Goal: Information Seeking & Learning: Learn about a topic

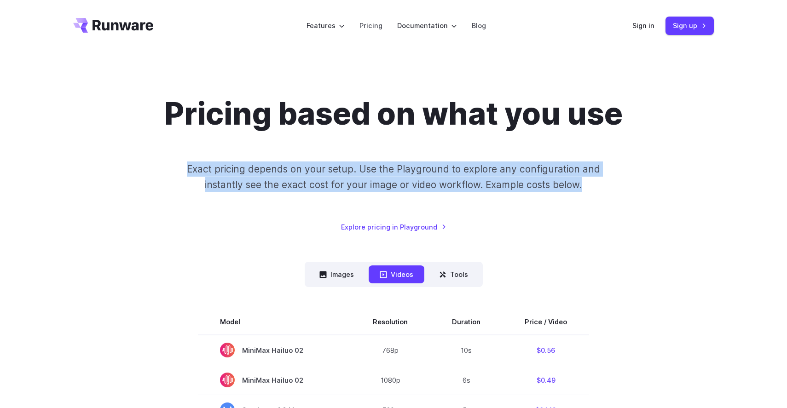
drag, startPoint x: 162, startPoint y: 164, endPoint x: 609, endPoint y: 234, distance: 452.6
click at [587, 212] on div "Pricing based on what you use Exact pricing depends on your setup. Use the Play…" at bounding box center [393, 164] width 640 height 137
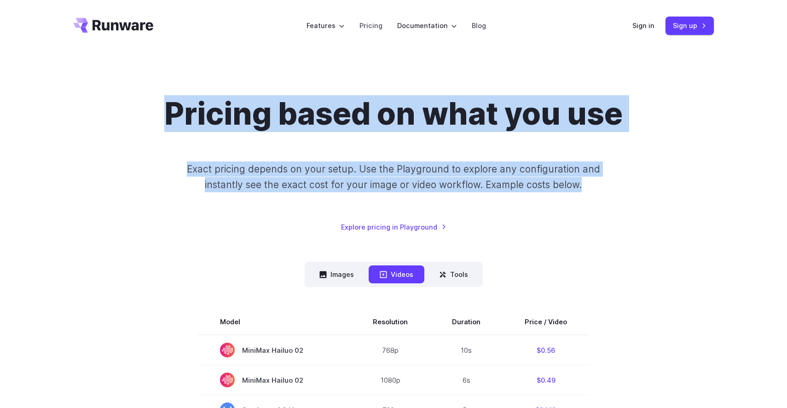
drag, startPoint x: 587, startPoint y: 184, endPoint x: 322, endPoint y: 91, distance: 280.7
click at [144, 104] on div "Pricing based on what you use Exact pricing depends on your setup. Use the Play…" at bounding box center [393, 164] width 640 height 137
drag, startPoint x: 157, startPoint y: 105, endPoint x: 647, endPoint y: 226, distance: 504.7
click at [647, 226] on div "Pricing based on what you use Exact pricing depends on your setup. Use the Play…" at bounding box center [393, 164] width 640 height 137
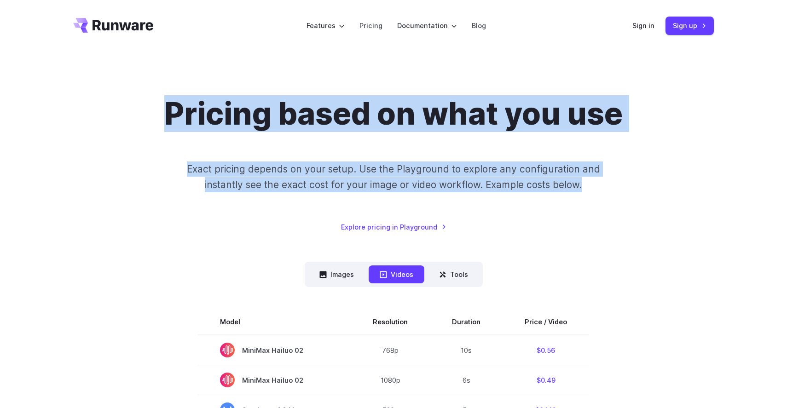
click at [647, 226] on div "Pricing based on what you use Exact pricing depends on your setup. Use the Play…" at bounding box center [393, 164] width 640 height 137
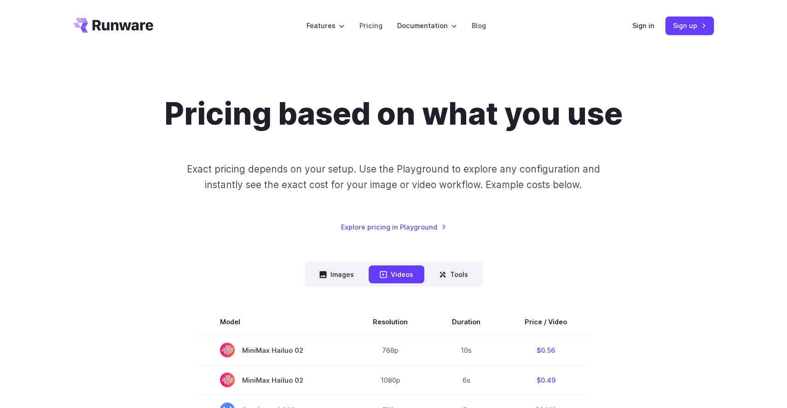
click at [182, 228] on div "Pricing based on what you use Exact pricing depends on your setup. Use the Play…" at bounding box center [393, 164] width 640 height 137
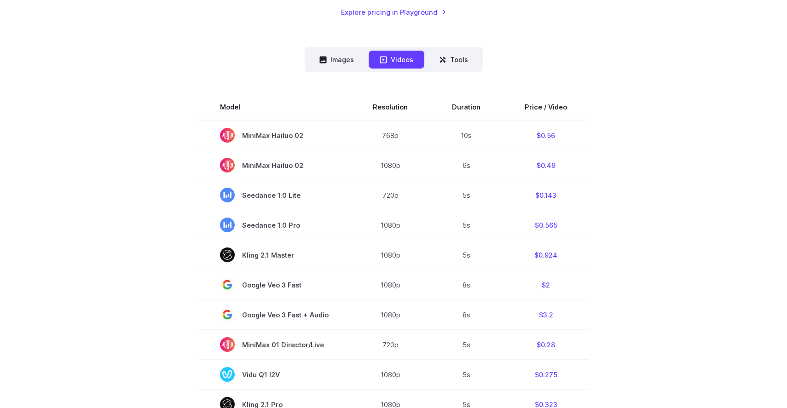
scroll to position [219, 0]
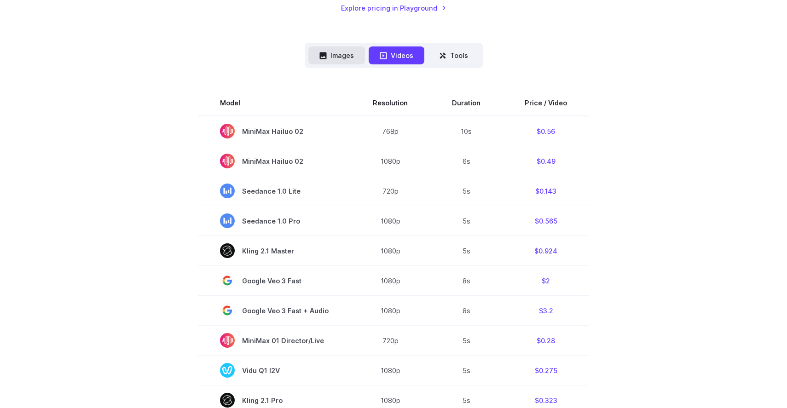
click at [349, 61] on button "Images" at bounding box center [336, 55] width 57 height 18
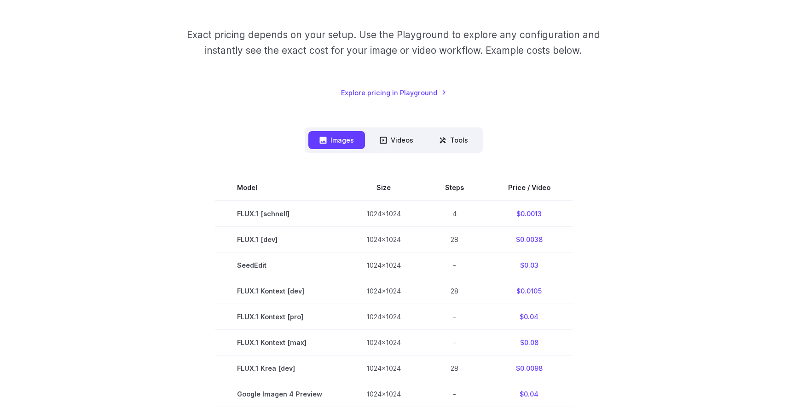
scroll to position [78, 0]
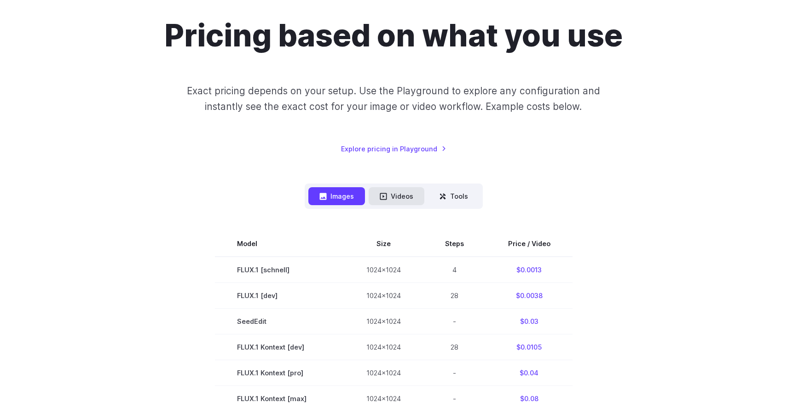
click at [383, 193] on icon at bounding box center [383, 196] width 7 height 7
click at [388, 192] on button "Videos" at bounding box center [396, 196] width 56 height 18
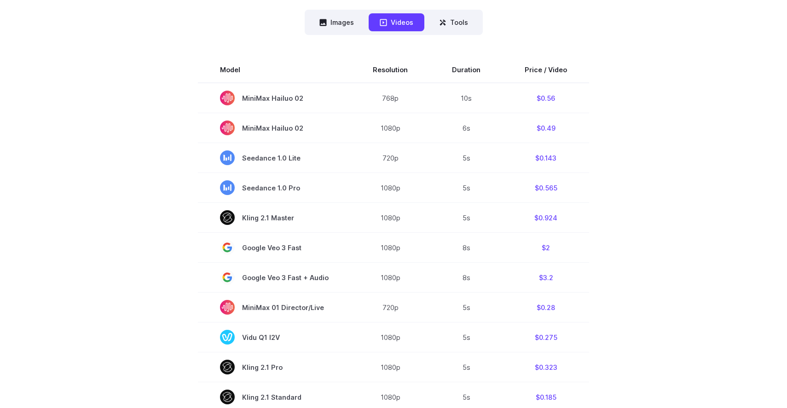
scroll to position [253, 0]
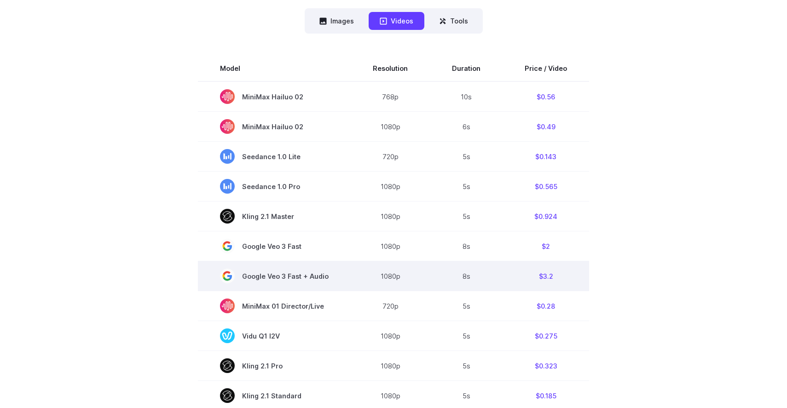
click at [266, 277] on span "Google Veo 3 Fast + Audio" at bounding box center [274, 276] width 109 height 15
drag, startPoint x: 242, startPoint y: 276, endPoint x: 305, endPoint y: 277, distance: 62.6
click at [305, 277] on span "Google Veo 3 Fast + Audio" at bounding box center [274, 276] width 109 height 15
copy span "Google Veo 3 Fast"
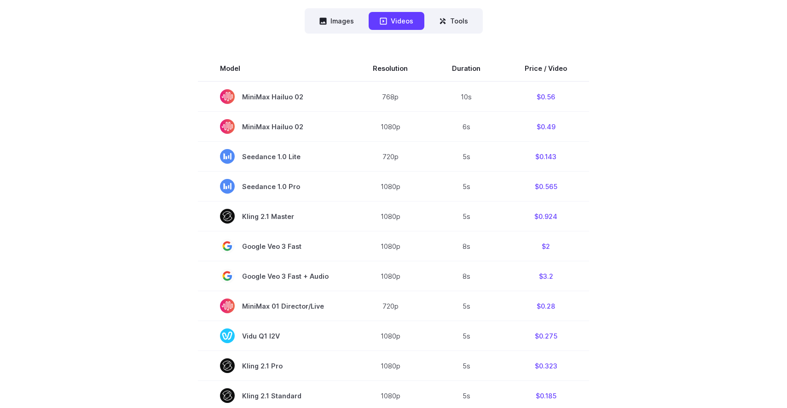
click at [96, 294] on section "Model Resolution Duration Price / Video MiniMax Hailuo 02 768p 10s $0.56 MiniMa…" at bounding box center [393, 368] width 640 height 624
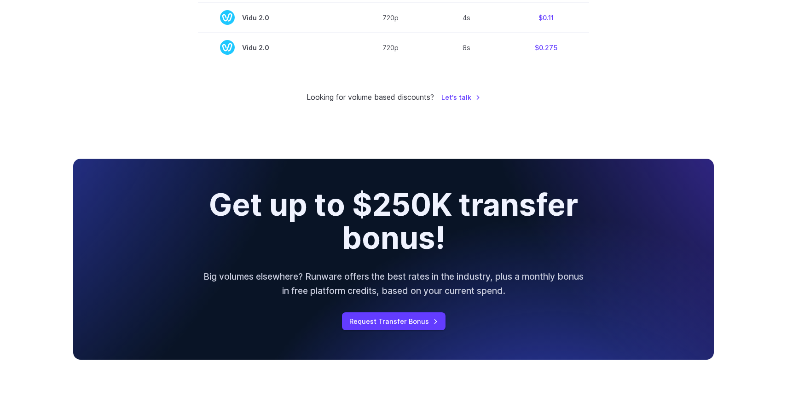
scroll to position [881, 0]
